Goal: Task Accomplishment & Management: Complete application form

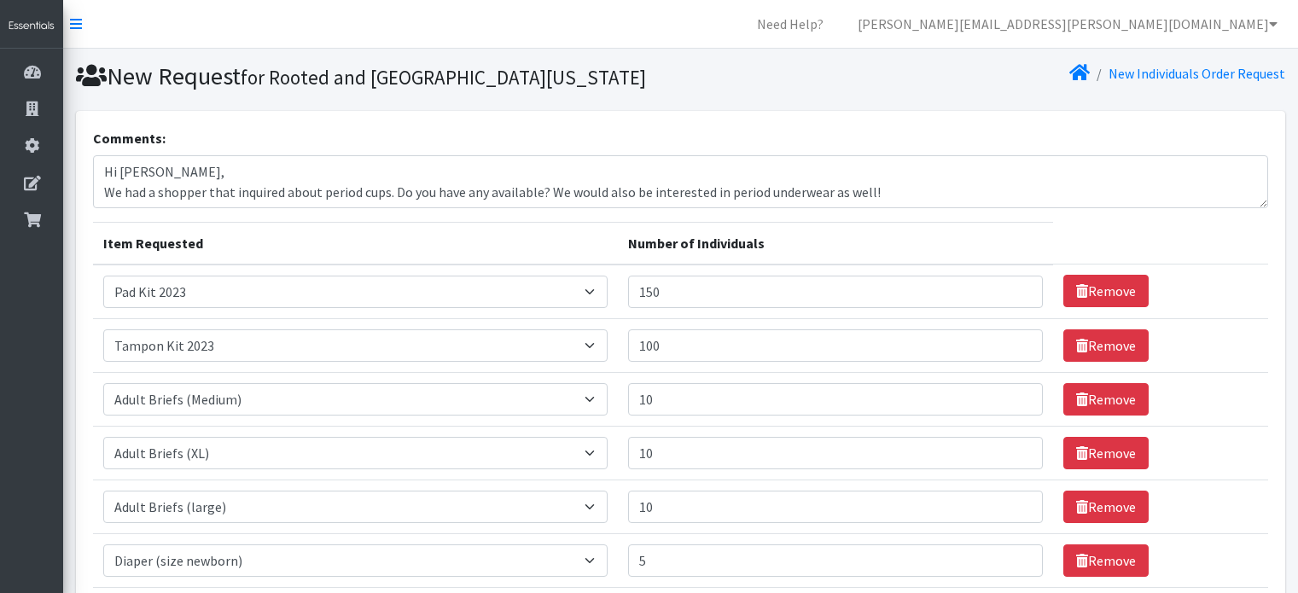
select select "12686"
select select "12643"
select select "11412"
select select "11413"
select select "4642"
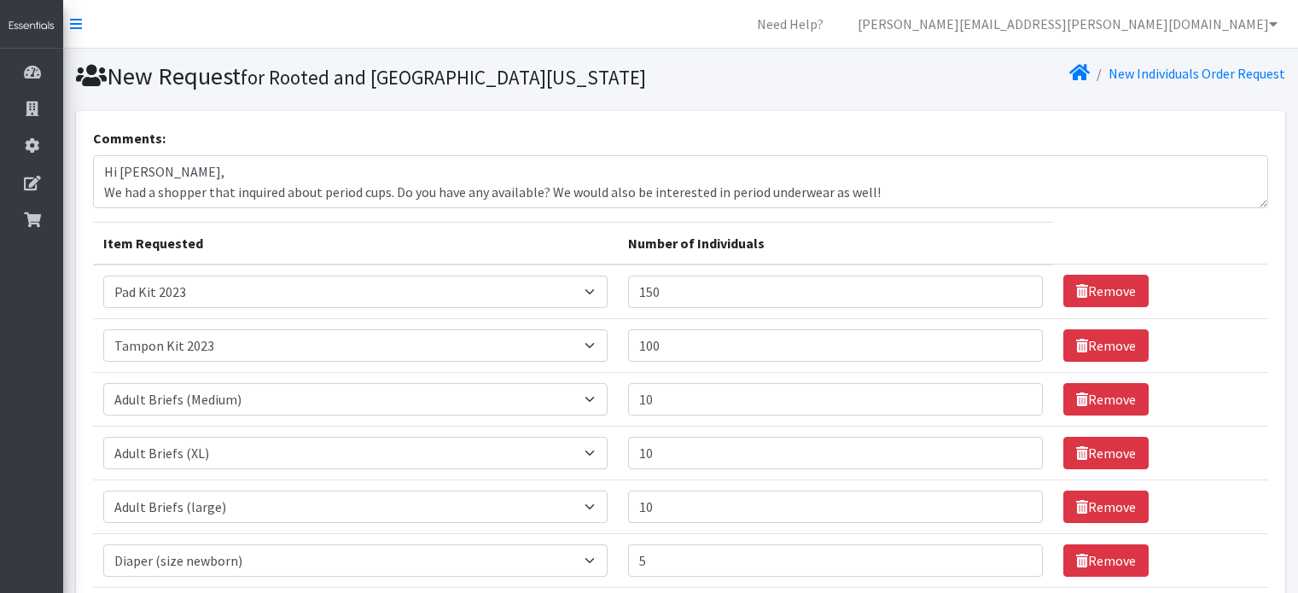
select select "4633"
select select "4634"
select select "4644"
select select "4645"
select select "4646"
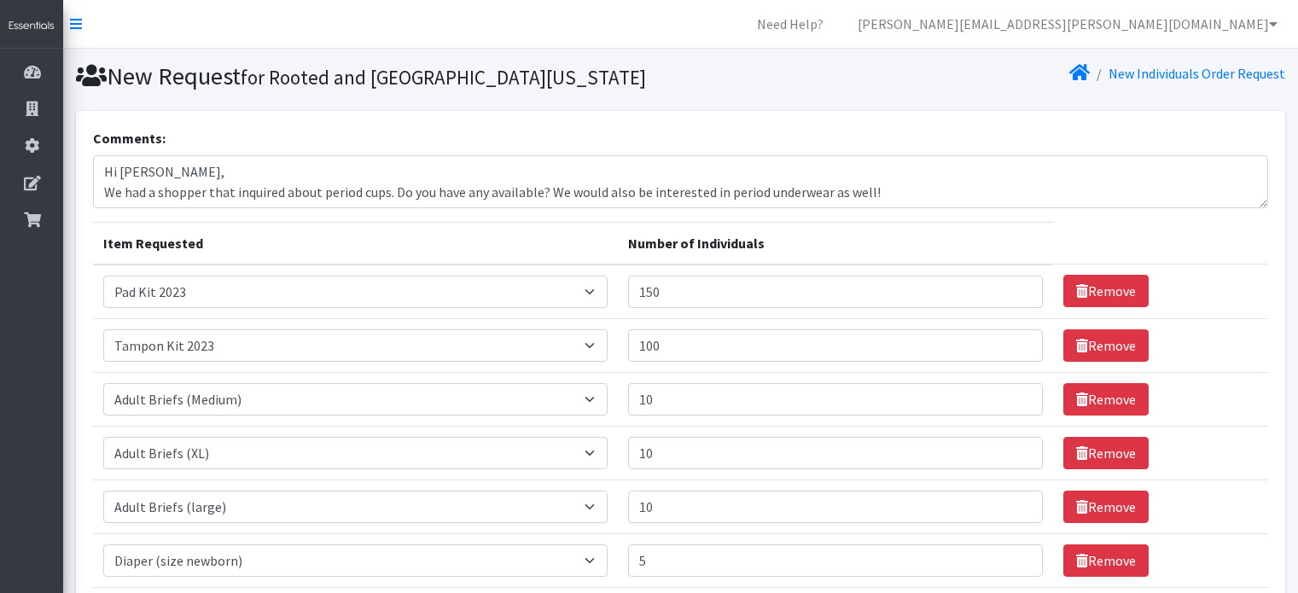
select select "4649"
select select "11293"
select select "5865"
select select "5866"
select select "5867"
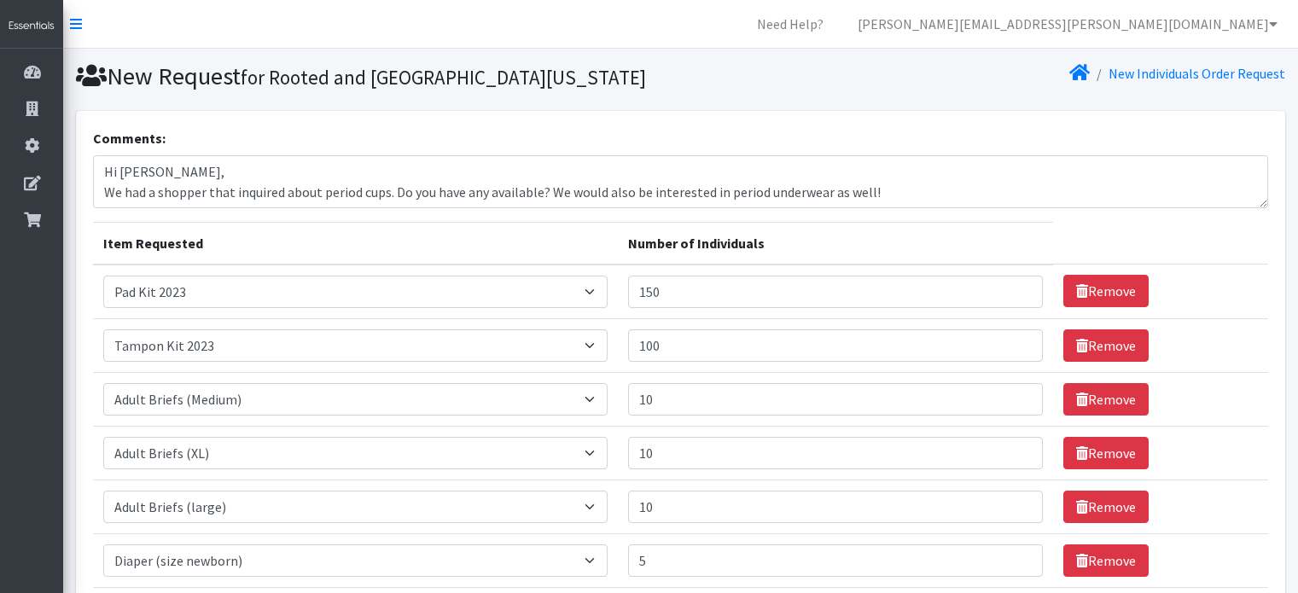
select select "4665"
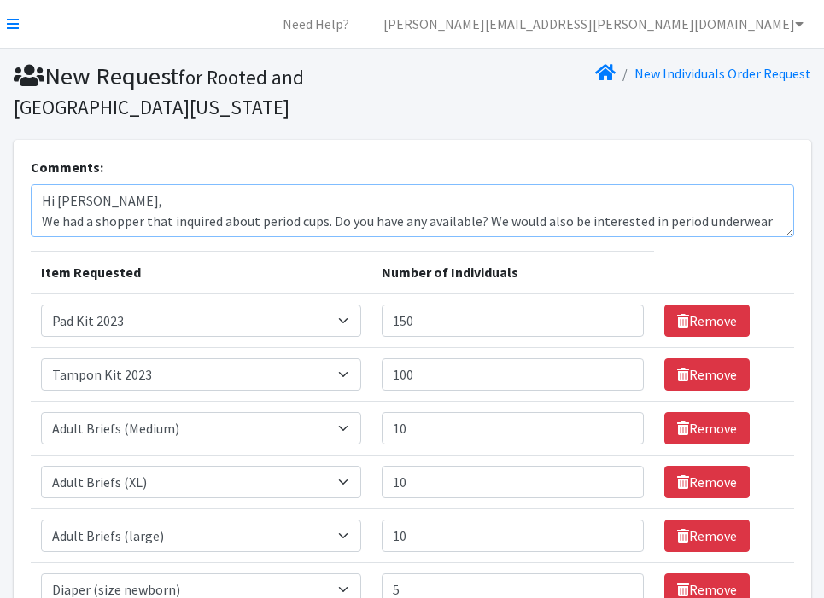
click at [96, 201] on textarea "Hi Lily, We had a shopper that inquired about period cups. Do you have any avai…" at bounding box center [412, 210] width 763 height 53
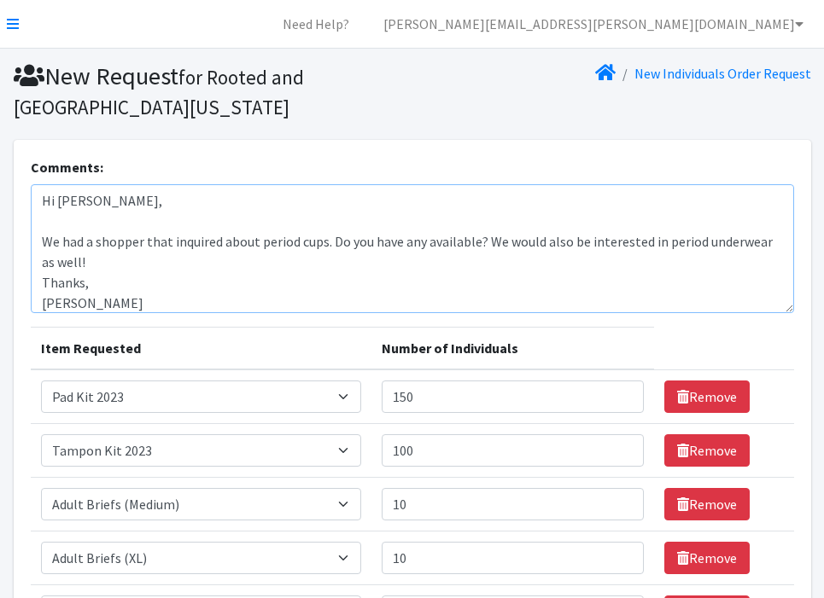
drag, startPoint x: 790, startPoint y: 231, endPoint x: 813, endPoint y: 307, distance: 79.4
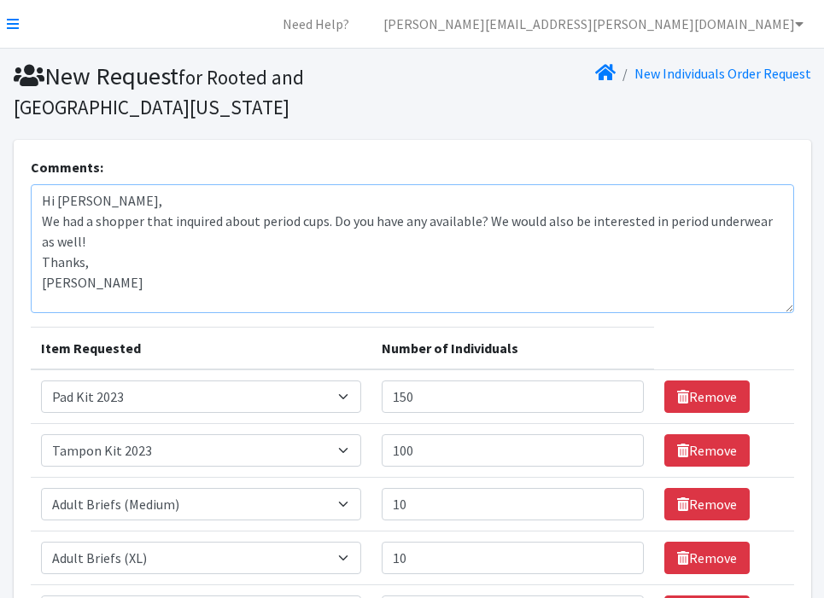
drag, startPoint x: 168, startPoint y: 219, endPoint x: 146, endPoint y: 219, distance: 22.2
click at [146, 219] on textarea "Hi Lily, We had a shopper that inquired about period cups. Do you have any avai…" at bounding box center [412, 248] width 763 height 129
click at [87, 270] on textarea "Hi [PERSON_NAME], We had a shopper inquire about period cups. Do you have any a…" at bounding box center [412, 248] width 763 height 129
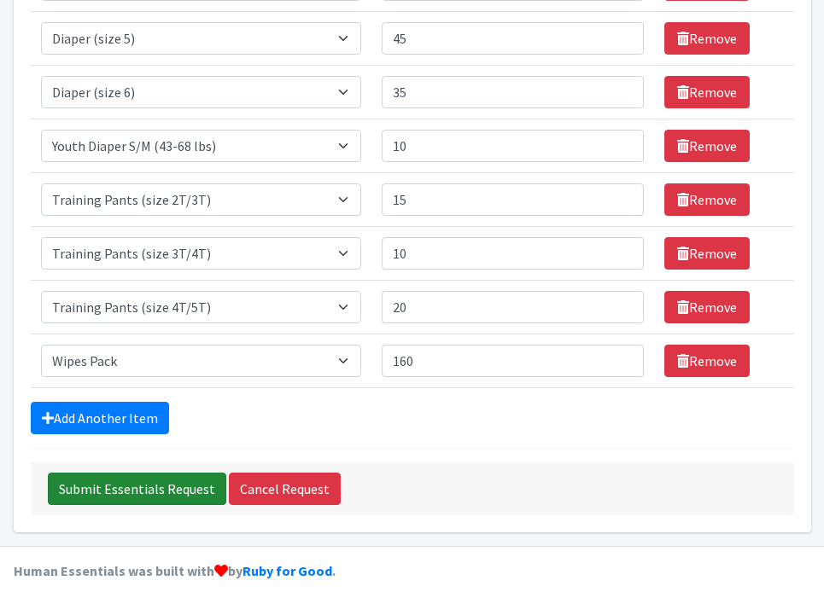
scroll to position [854, 0]
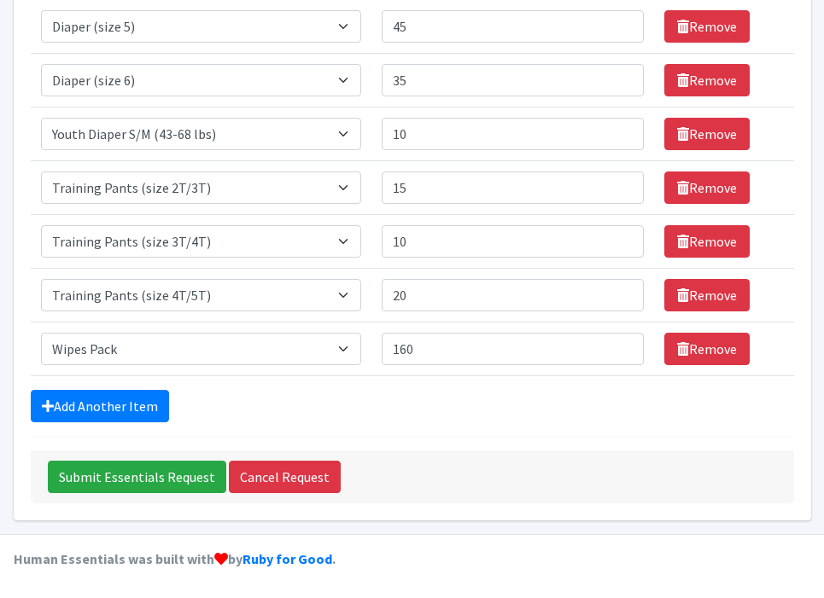
type textarea "Hi [PERSON_NAME], We had a shopper inquire about period cups. Do you have any a…"
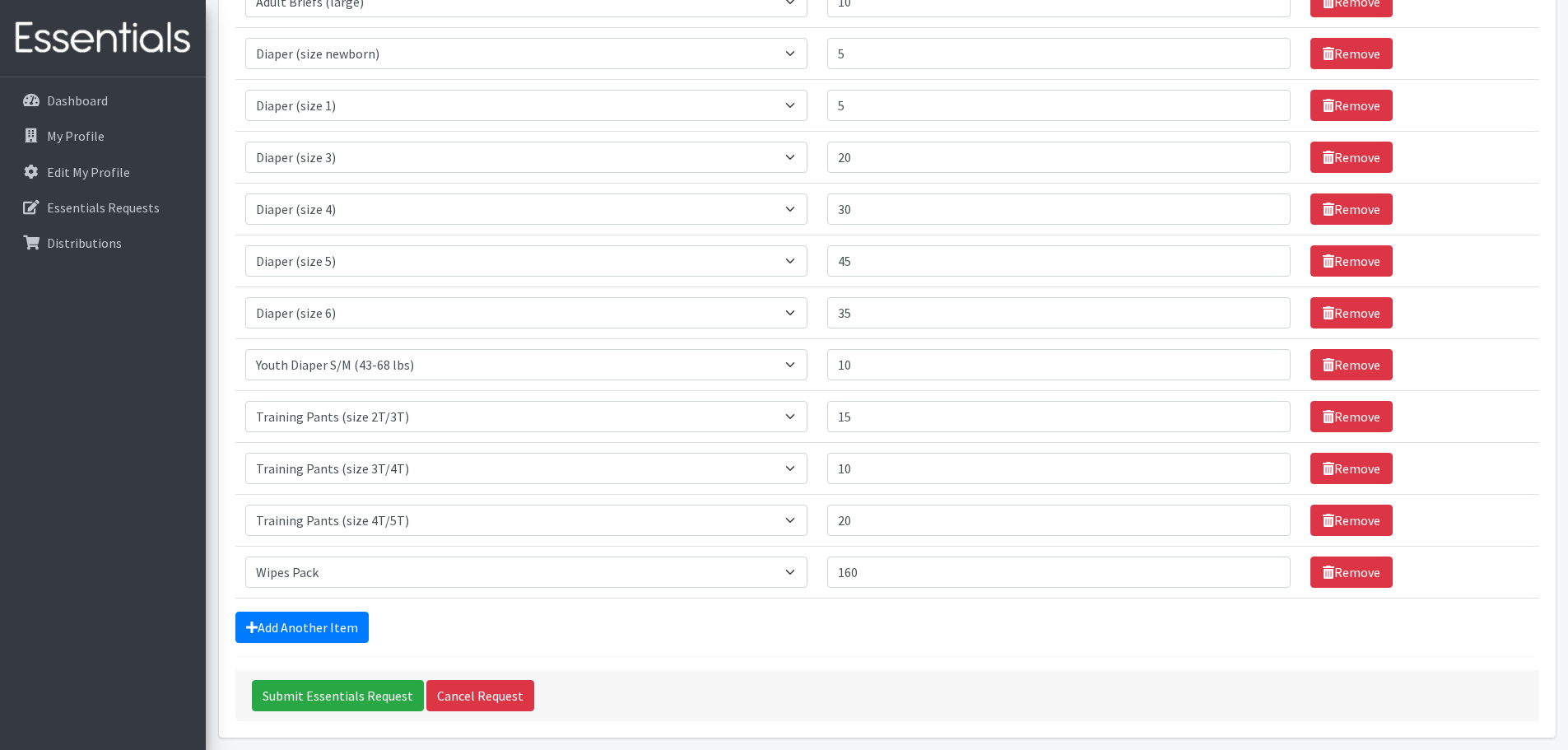
scroll to position [623, 0]
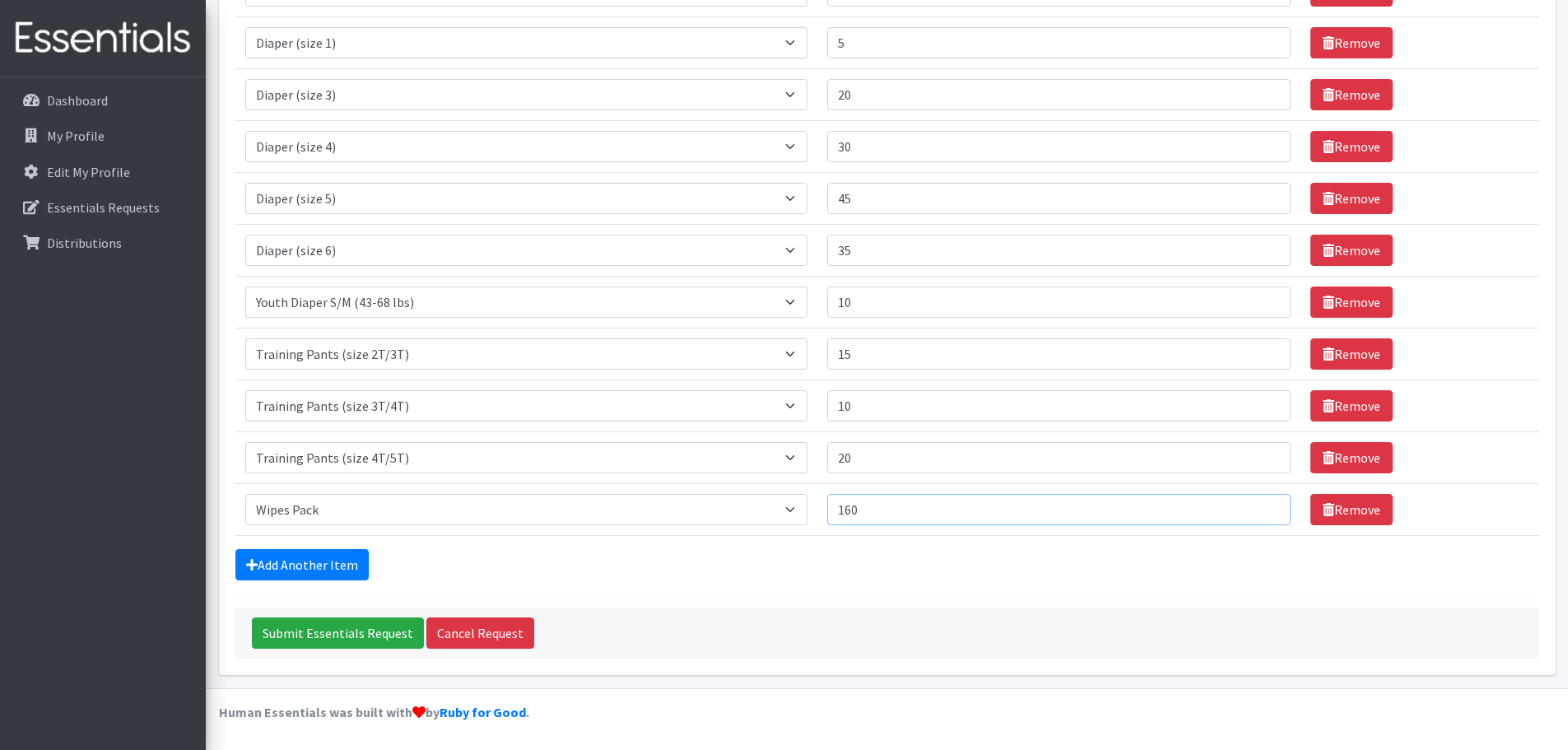
drag, startPoint x: 872, startPoint y: 509, endPoint x: 880, endPoint y: 508, distance: 8.1
click at [872, 509] on input "160" at bounding box center [1059, 509] width 463 height 31
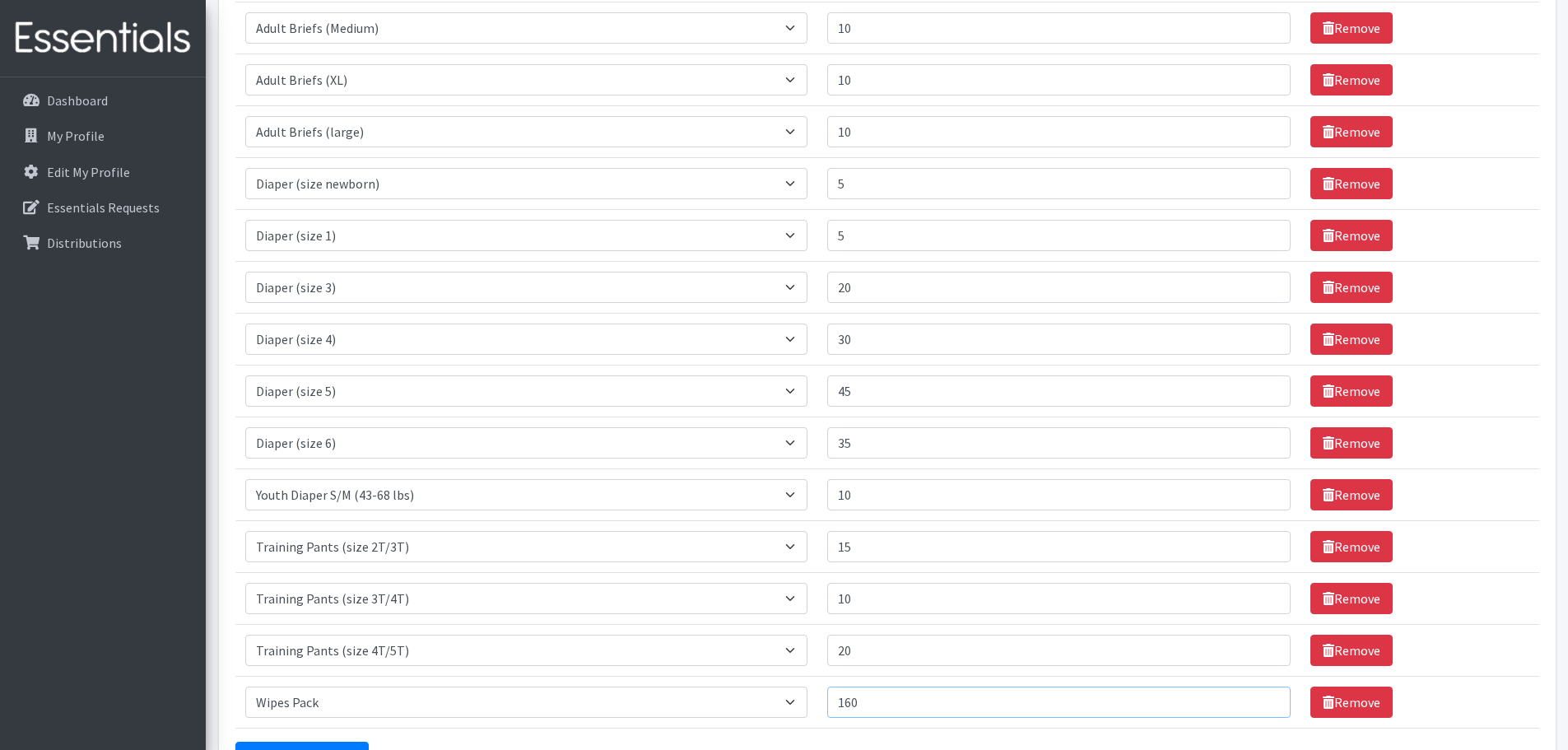
scroll to position [541, 0]
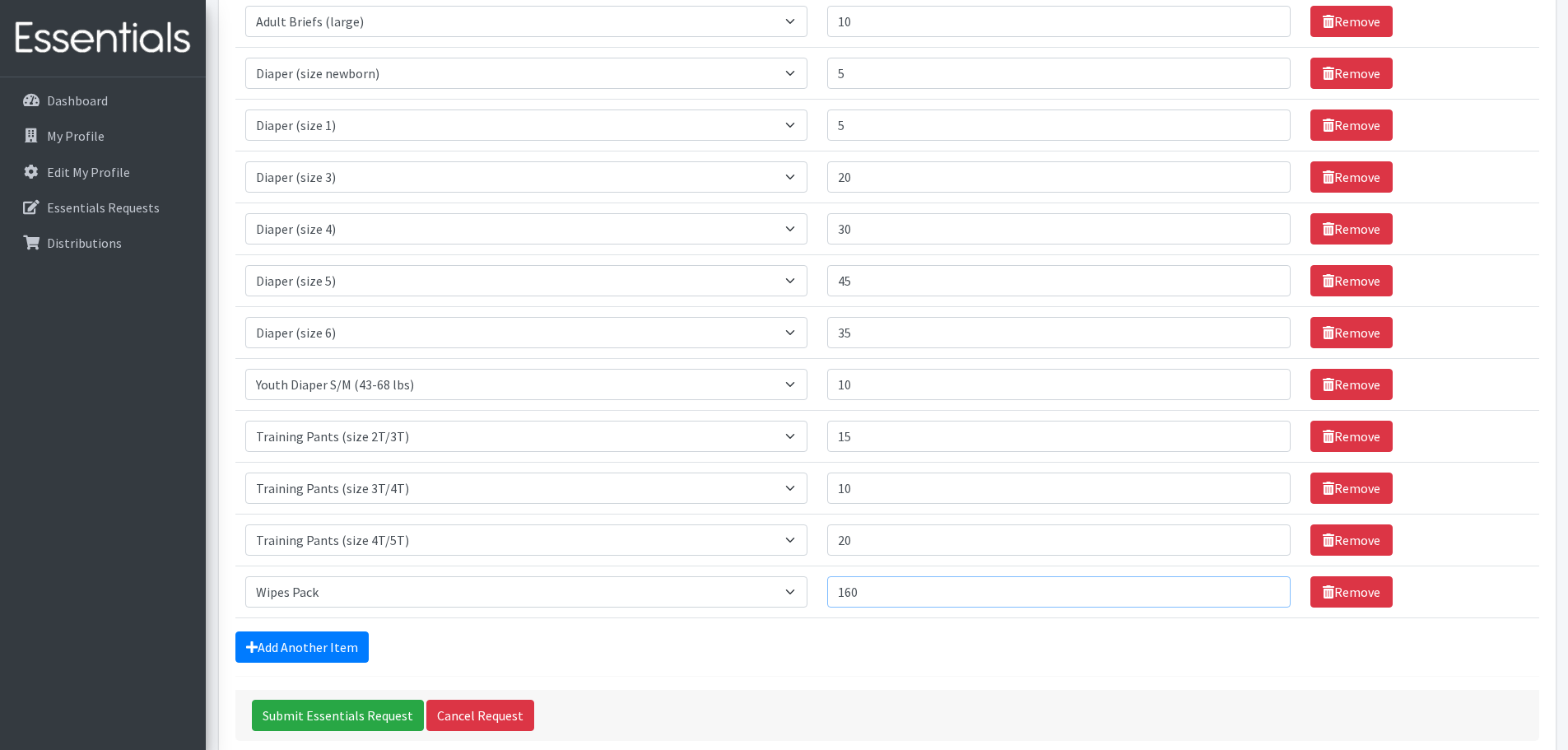
click at [874, 571] on input "160" at bounding box center [1059, 591] width 463 height 31
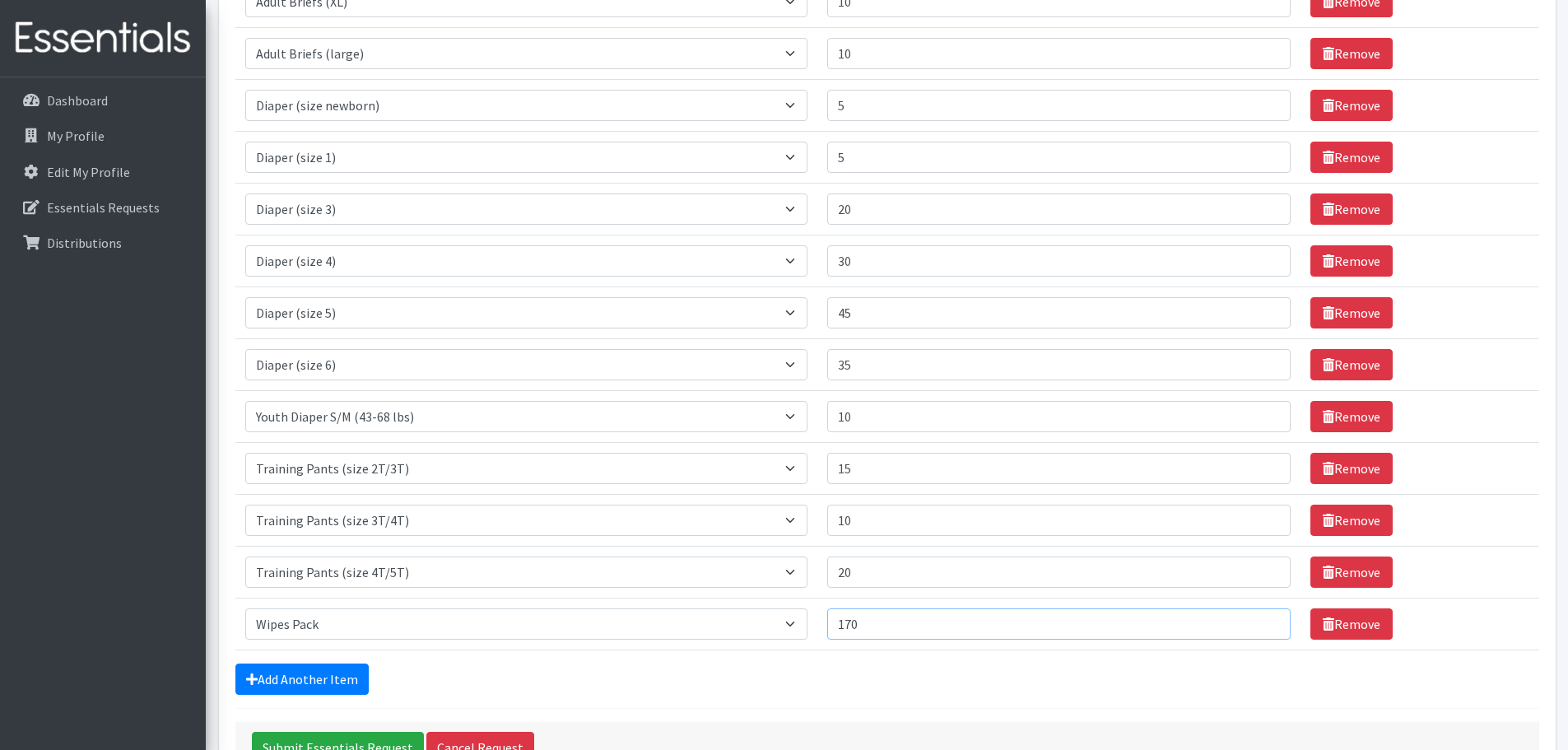
scroll to position [623, 0]
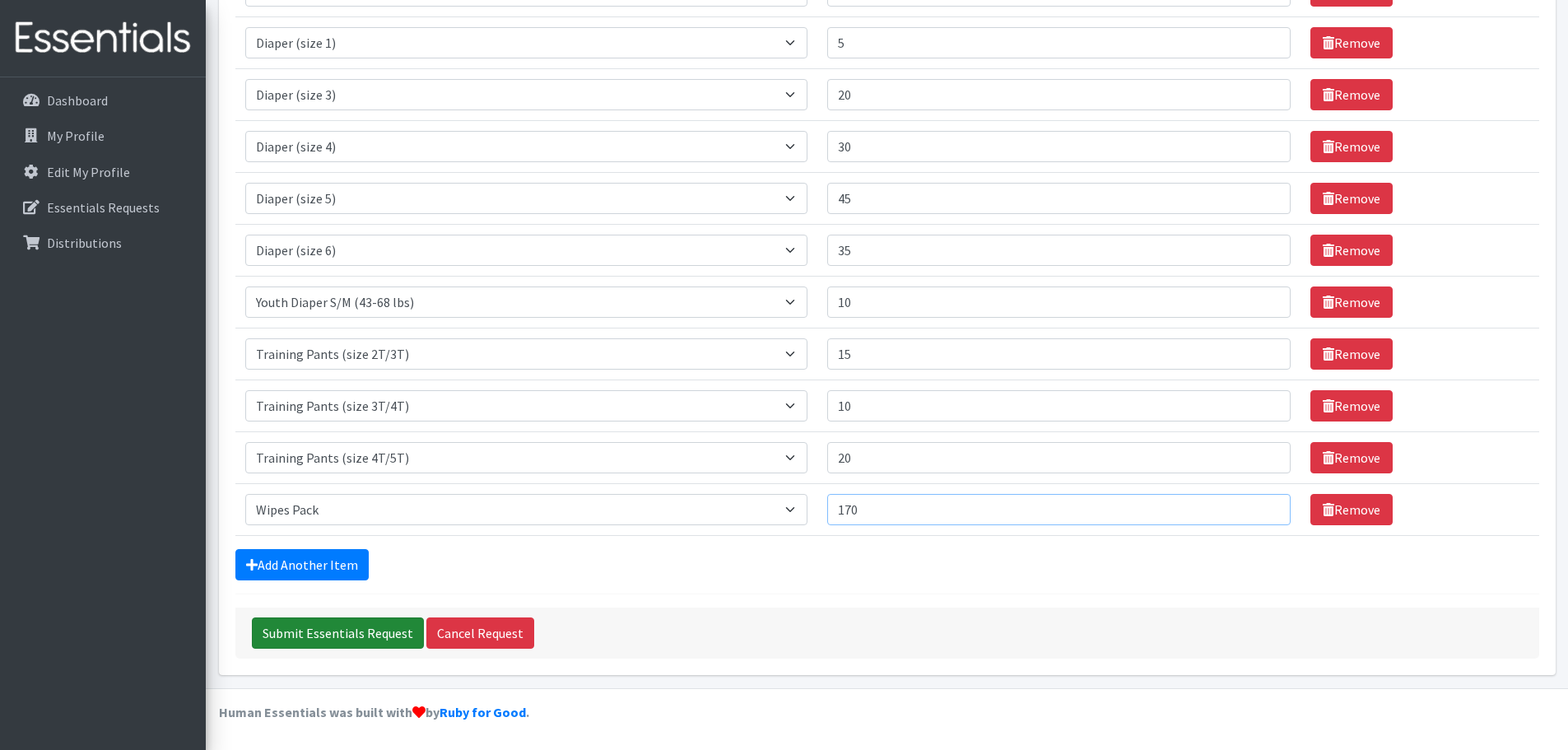
type input "170"
click at [327, 571] on input "Submit Essentials Request" at bounding box center [338, 632] width 172 height 31
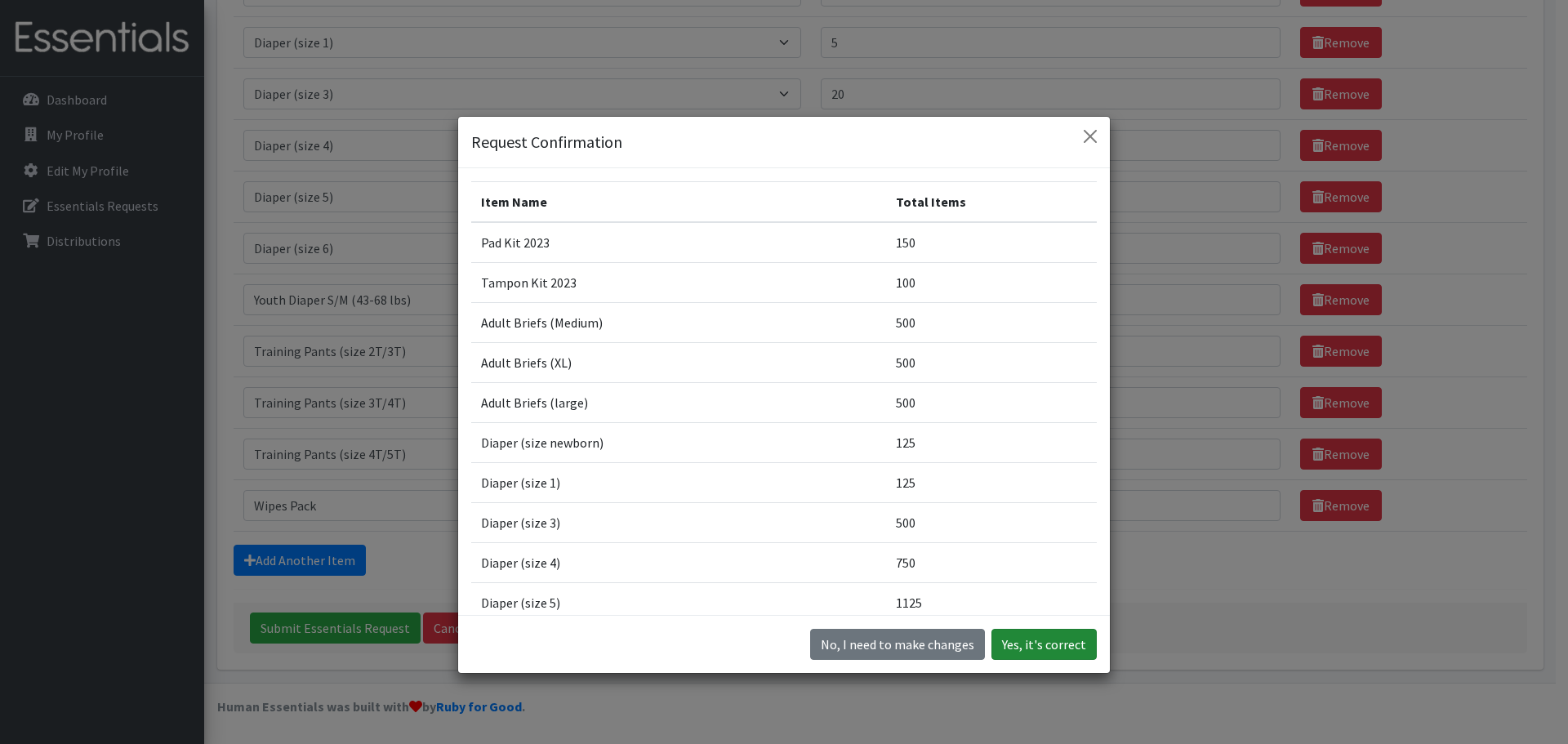
click at [1057, 566] on button "Yes, it's correct" at bounding box center [1044, 644] width 105 height 31
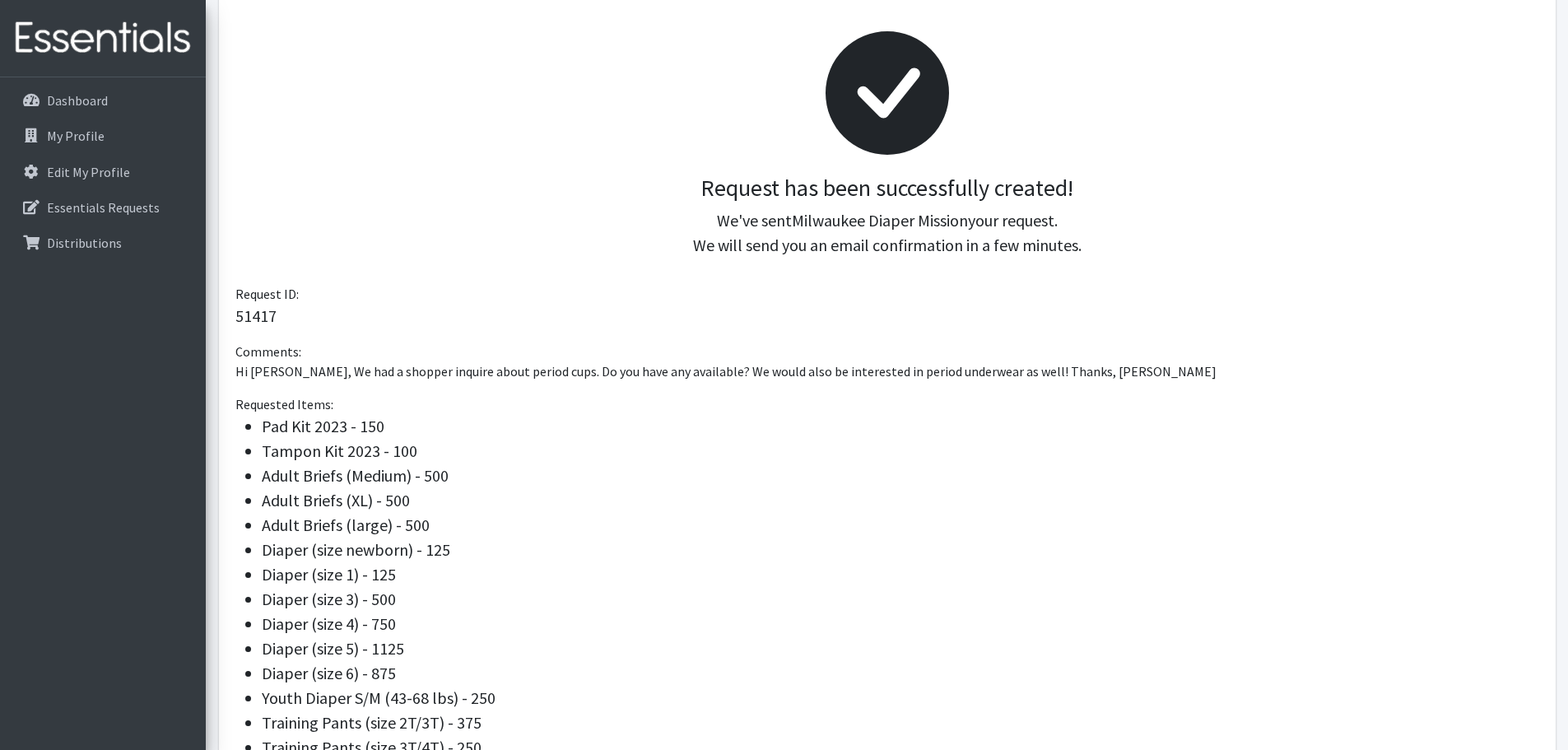
scroll to position [247, 0]
